Goal: Transaction & Acquisition: Purchase product/service

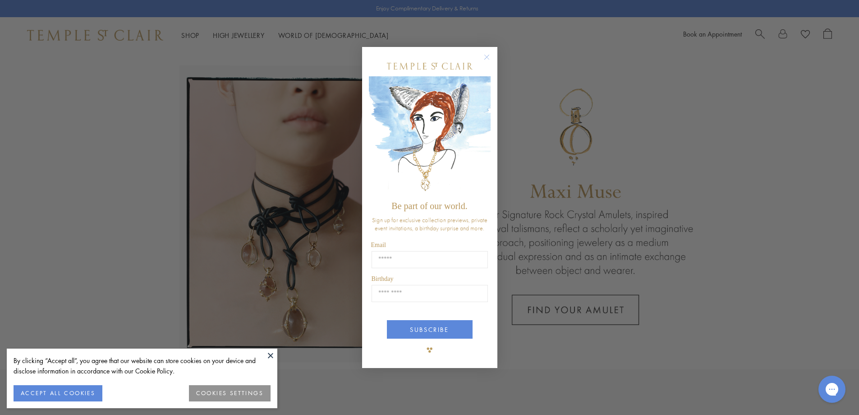
click at [488, 55] on circle "Close dialog" at bounding box center [486, 56] width 11 height 11
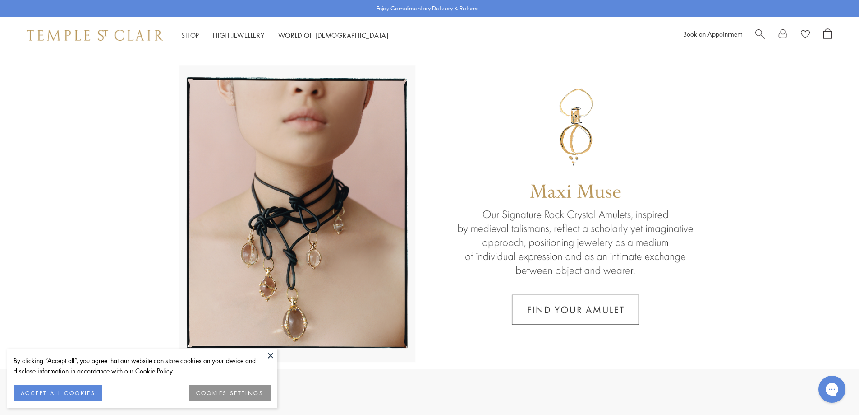
click at [270, 358] on button at bounding box center [271, 355] width 14 height 14
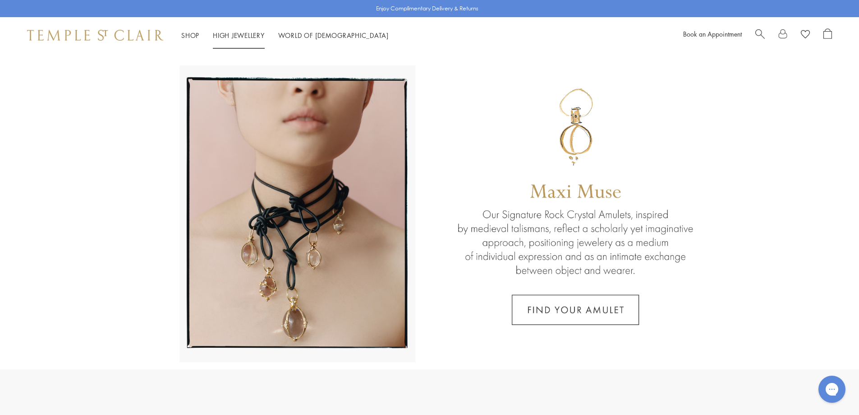
click at [238, 34] on link "High Jewellery High Jewellery" at bounding box center [239, 35] width 52 height 9
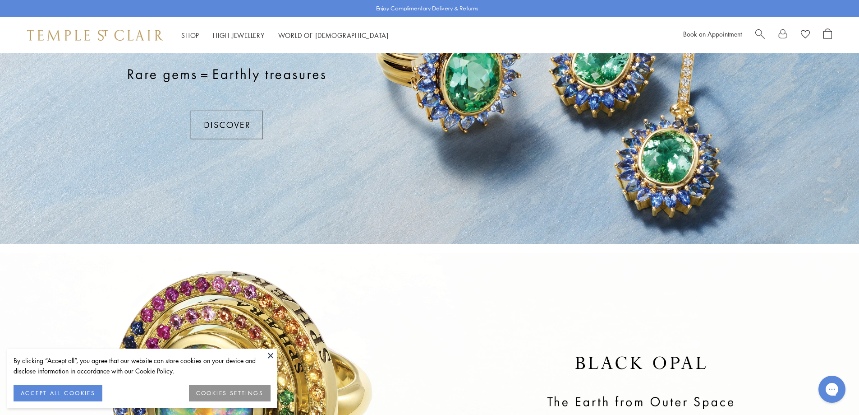
scroll to position [135, 0]
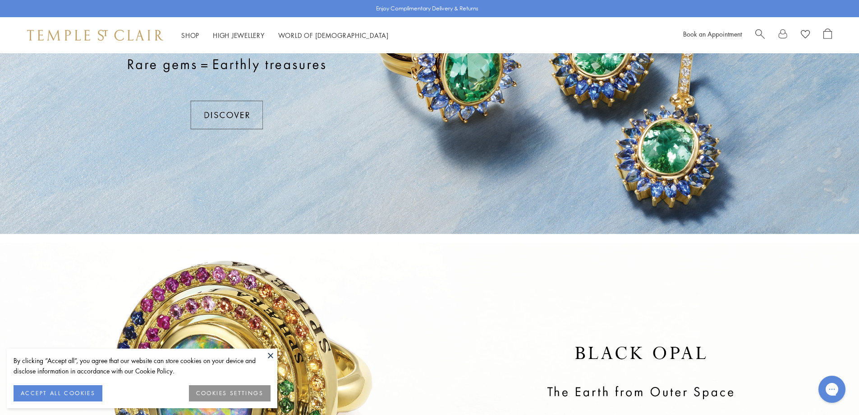
click at [270, 355] on button at bounding box center [271, 355] width 14 height 14
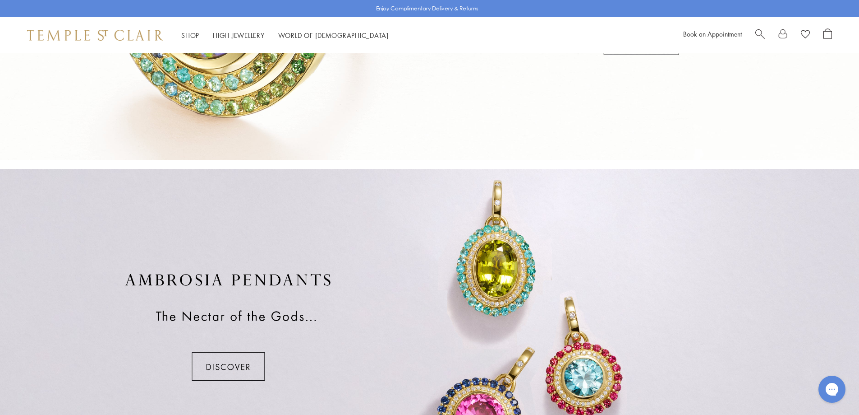
scroll to position [218, 0]
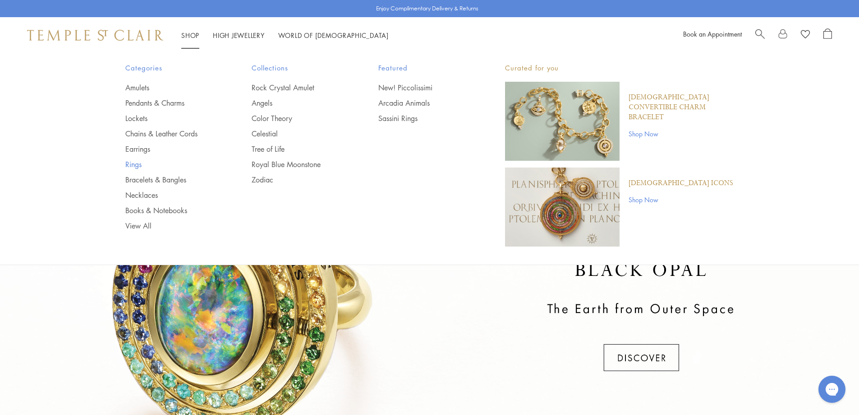
click at [135, 164] on link "Rings" at bounding box center [170, 164] width 91 height 10
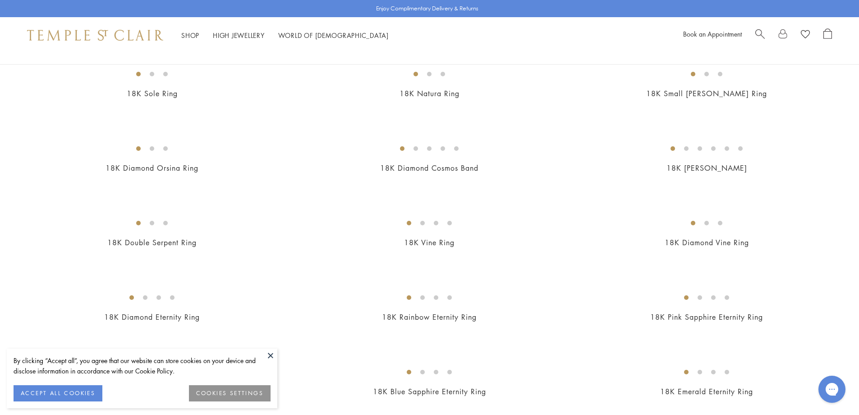
scroll to position [812, 0]
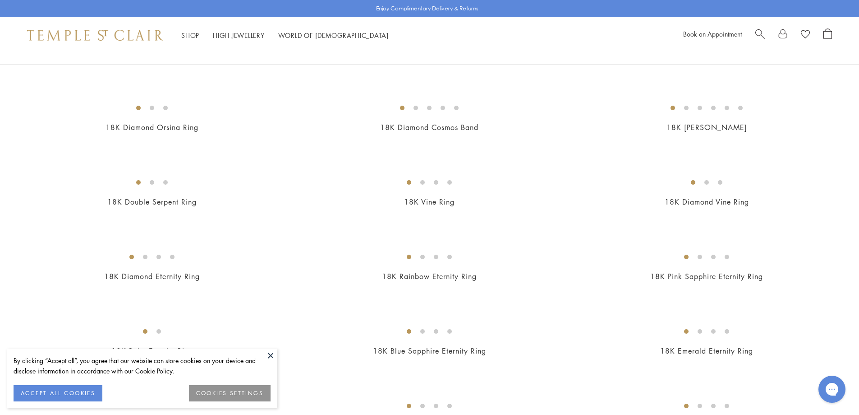
click at [267, 357] on button at bounding box center [271, 355] width 14 height 14
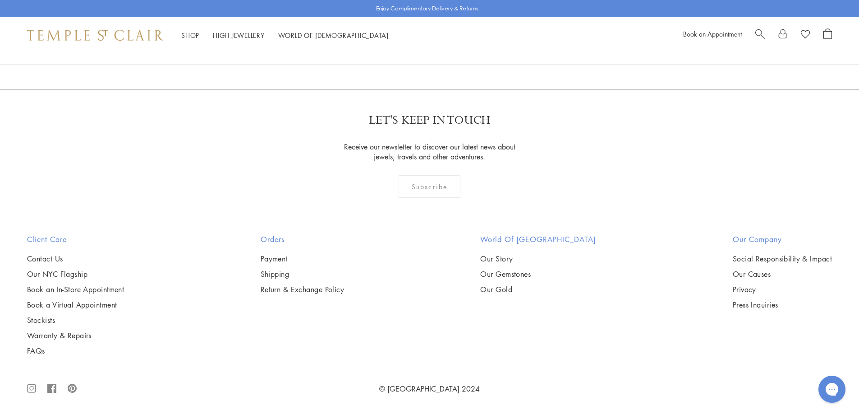
scroll to position [3293, 0]
click at [0, 0] on img at bounding box center [0, 0] width 0 height 0
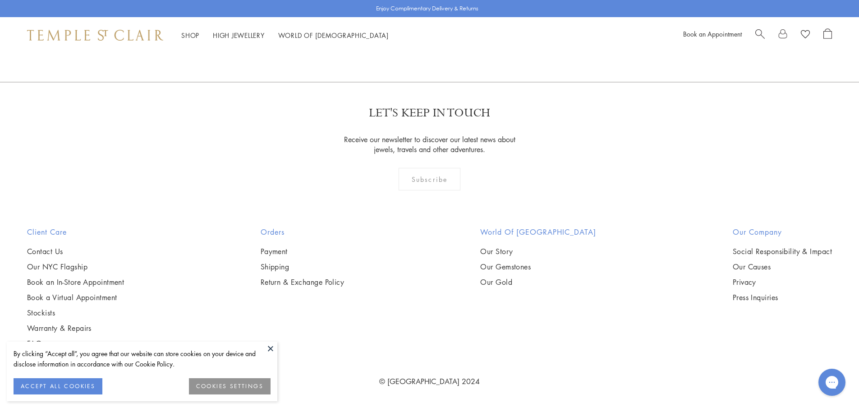
scroll to position [3301, 0]
